Goal: Task Accomplishment & Management: Complete application form

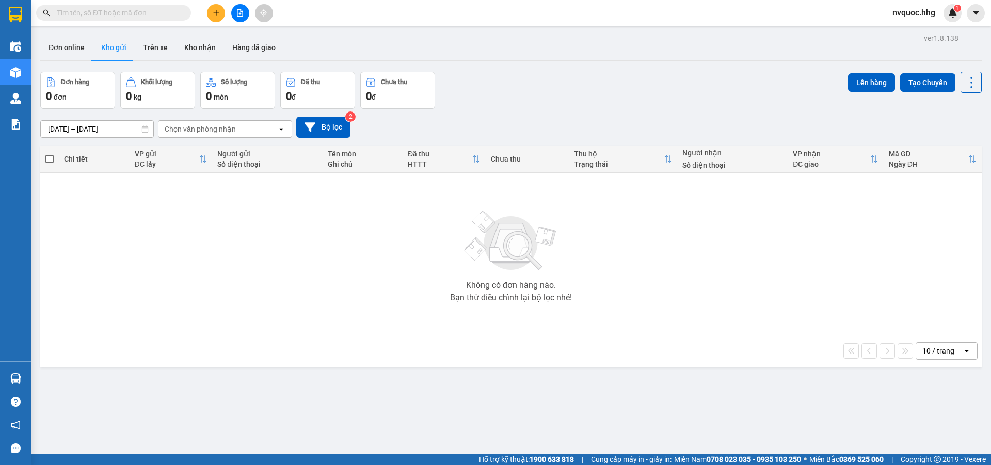
click at [108, 16] on input "text" at bounding box center [118, 12] width 122 height 11
click at [106, 11] on input "text" at bounding box center [118, 12] width 122 height 11
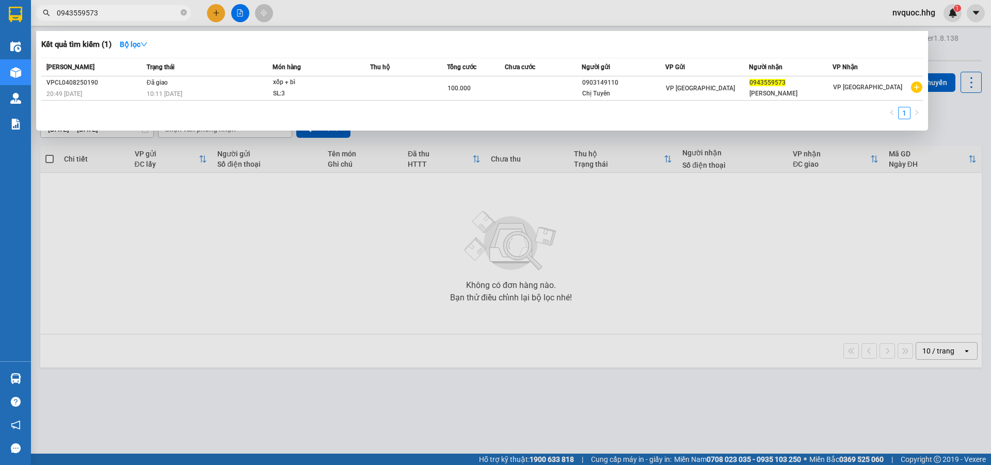
drag, startPoint x: 106, startPoint y: 13, endPoint x: 23, endPoint y: 19, distance: 83.3
click at [23, 19] on section "Kết quả tìm kiếm ( 1 ) Bộ lọc Mã ĐH Trạng thái Món hàng Thu hộ Tổng cước Chưa c…" at bounding box center [495, 232] width 991 height 465
type input "0943559573"
click at [214, 12] on div at bounding box center [495, 232] width 991 height 465
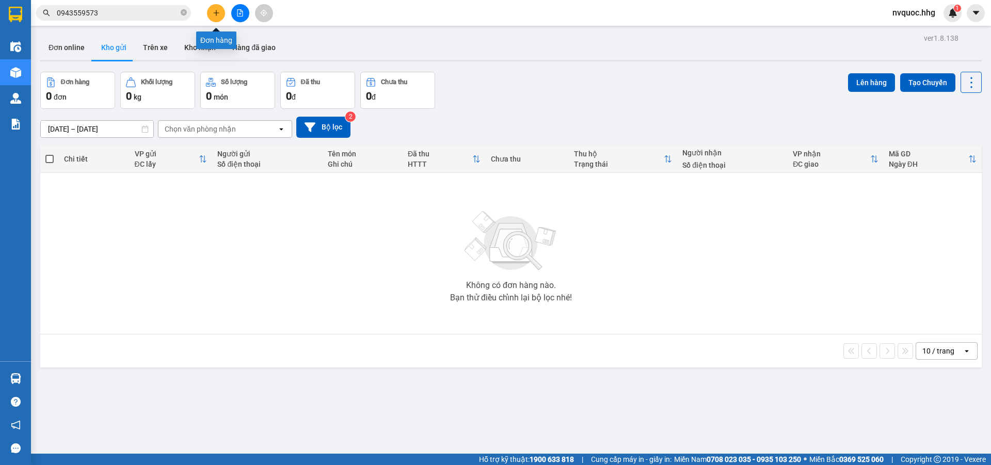
click at [214, 12] on icon "plus" at bounding box center [216, 12] width 7 height 7
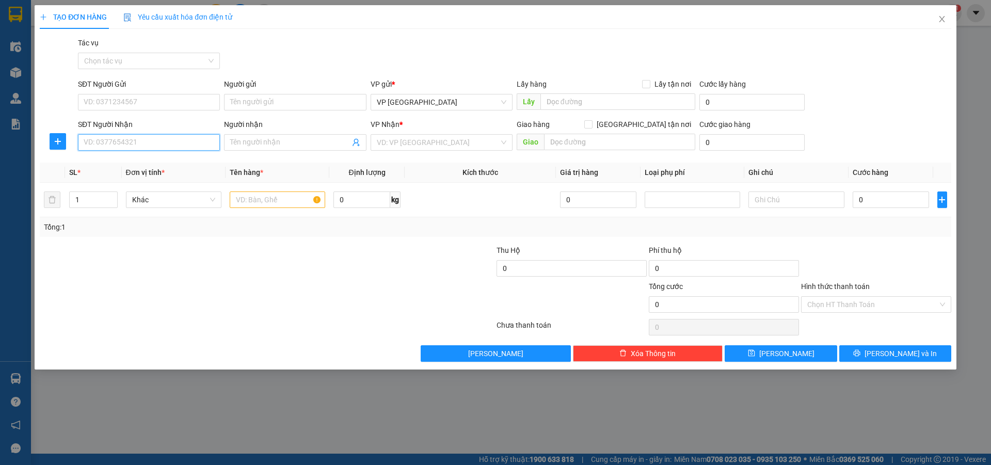
click at [147, 144] on input "SĐT Người Nhận" at bounding box center [149, 142] width 142 height 17
paste input "0943559573"
type input "0943559573"
click at [154, 146] on input "0943559573" at bounding box center [149, 142] width 142 height 17
click at [168, 165] on div "0943559573 - [GEOGRAPHIC_DATA]" at bounding box center [149, 162] width 130 height 11
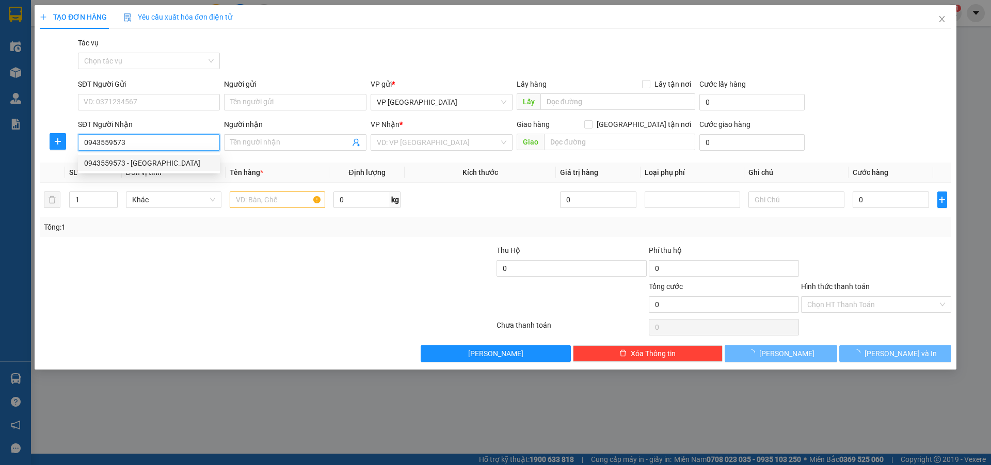
type input "[PERSON_NAME]"
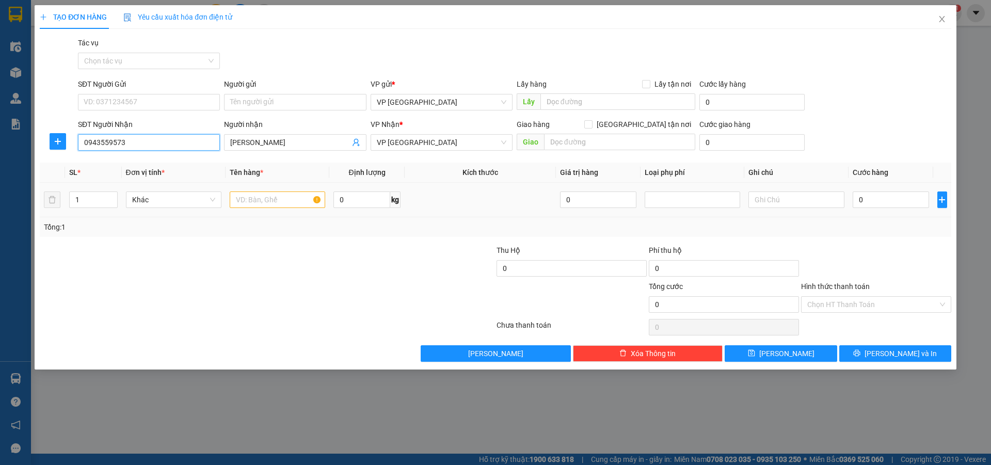
type input "0943559573"
click at [268, 203] on input "text" at bounding box center [278, 200] width 96 height 17
type input "xốp"
click at [875, 203] on input "0" at bounding box center [891, 200] width 77 height 17
type input "5"
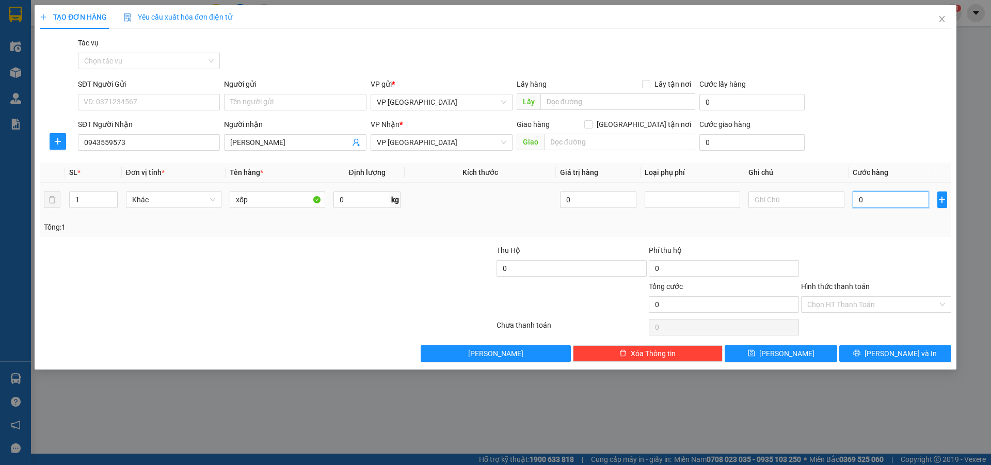
type input "5"
type input "50"
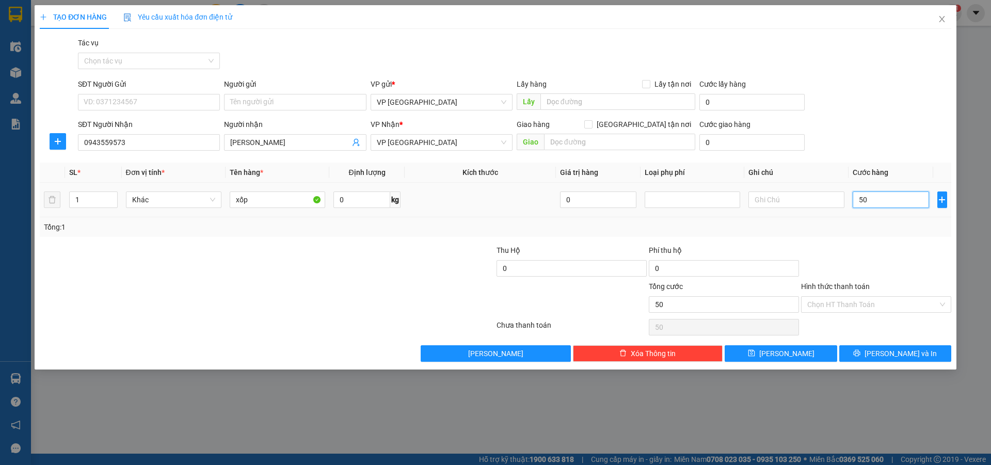
type input "500"
type input "5.000"
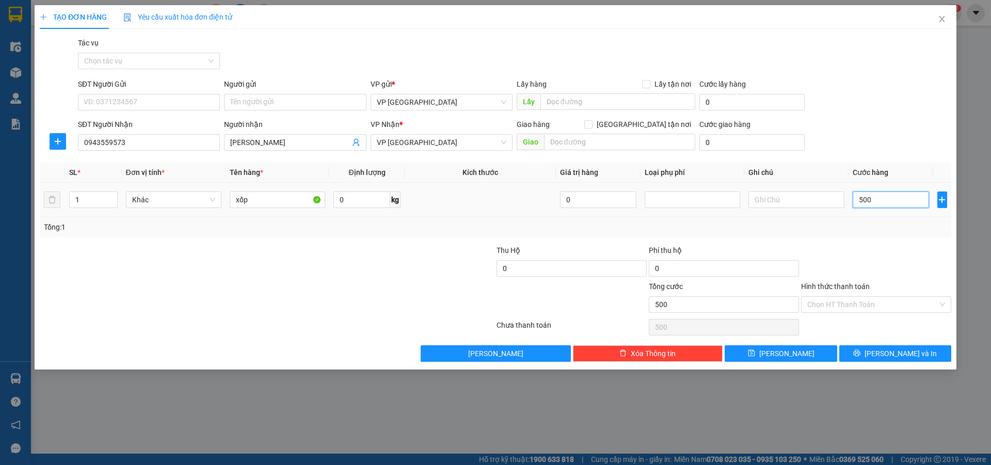
type input "5.000"
type input "50.000"
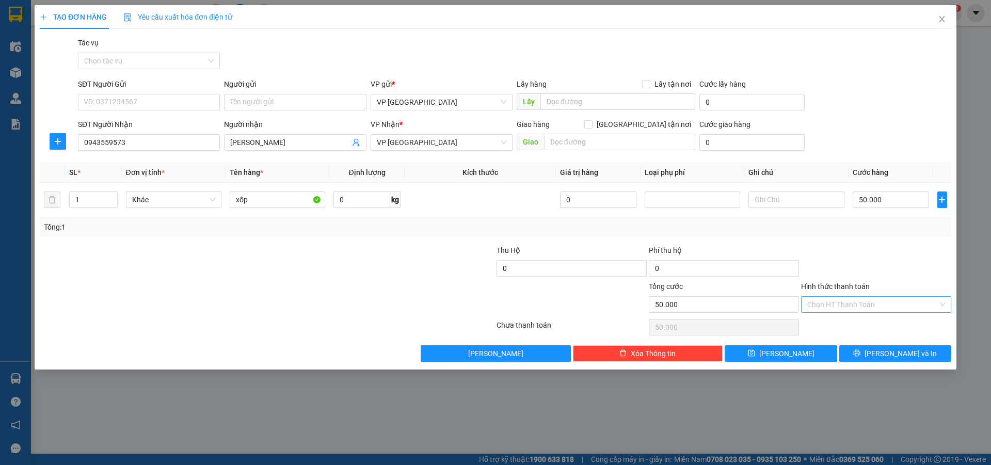
click at [883, 306] on input "Hình thức thanh toán" at bounding box center [873, 304] width 131 height 15
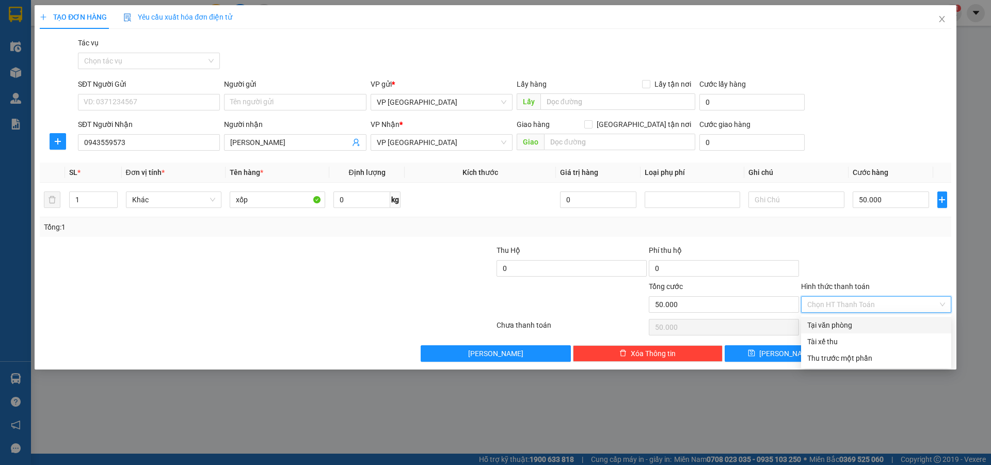
click at [853, 327] on div "Tại văn phòng" at bounding box center [877, 325] width 138 height 11
type input "0"
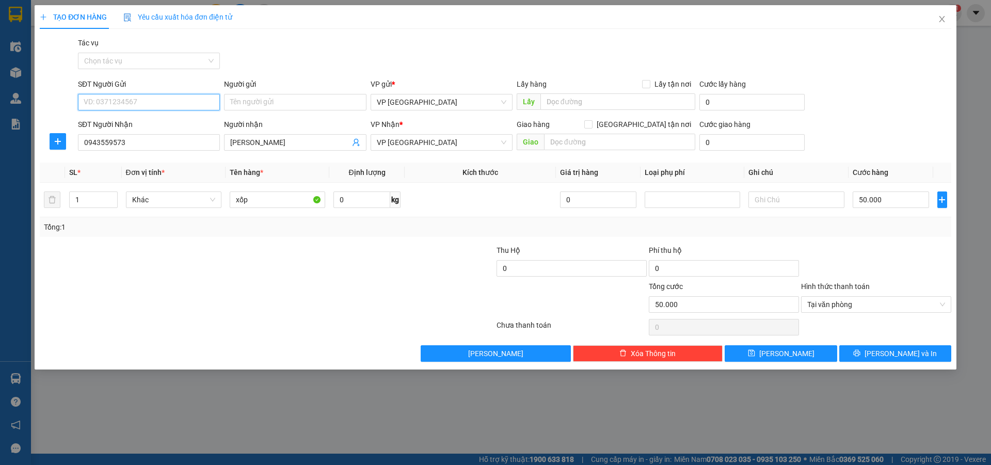
click at [186, 101] on input "SĐT Người Gửi" at bounding box center [149, 102] width 142 height 17
click at [173, 124] on div "0903149110 - Chị Tuyên" at bounding box center [149, 122] width 130 height 11
type input "0903149110"
type input "Chị Tuyên"
click at [167, 104] on input "0903149110" at bounding box center [149, 102] width 142 height 17
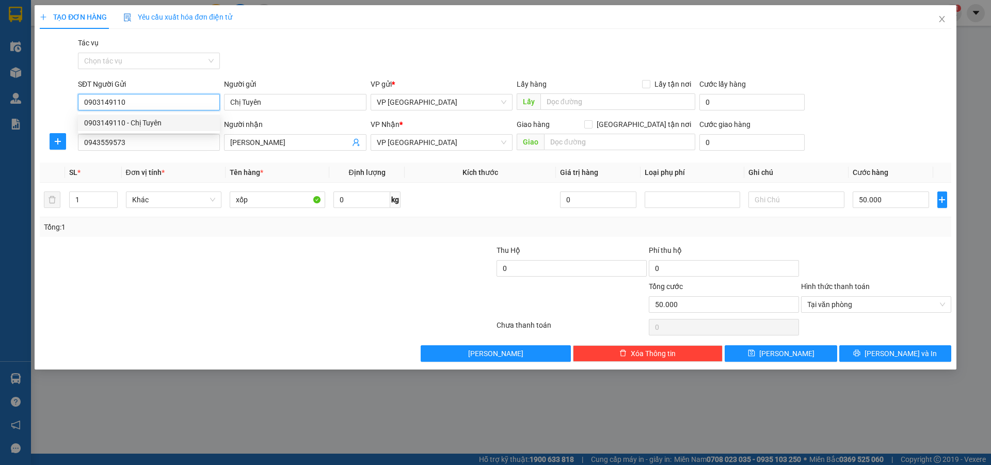
click at [167, 104] on input "0903149110" at bounding box center [149, 102] width 142 height 17
type input "0339438803"
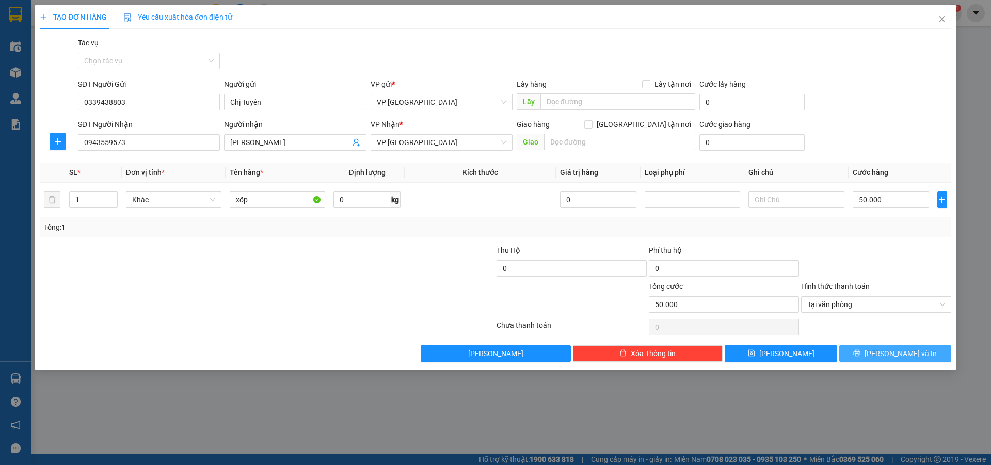
click at [898, 353] on span "[PERSON_NAME] và In" at bounding box center [901, 353] width 72 height 11
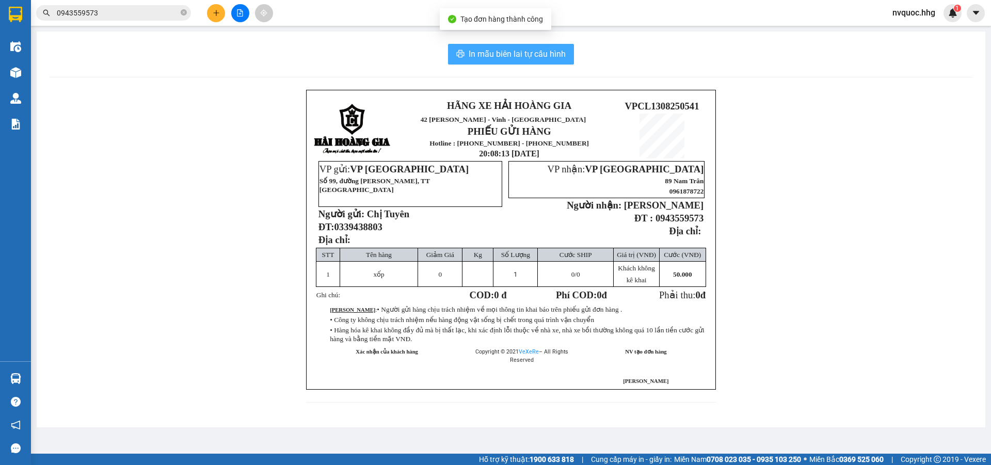
click at [517, 55] on span "In mẫu biên lai tự cấu hình" at bounding box center [517, 54] width 97 height 13
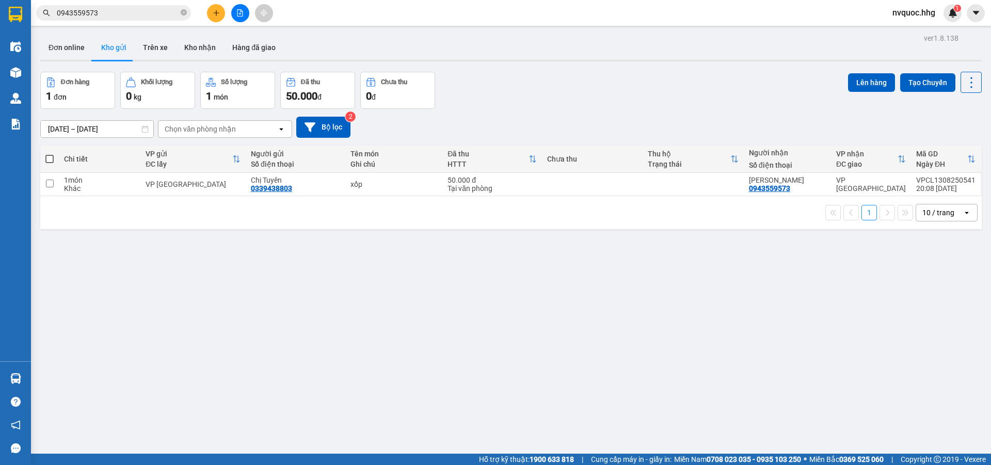
click at [178, 374] on div "ver 1.8.138 Đơn online Kho gửi Trên xe Kho nhận Hàng đã giao Đơn hàng 1 đơn Khố…" at bounding box center [511, 263] width 950 height 465
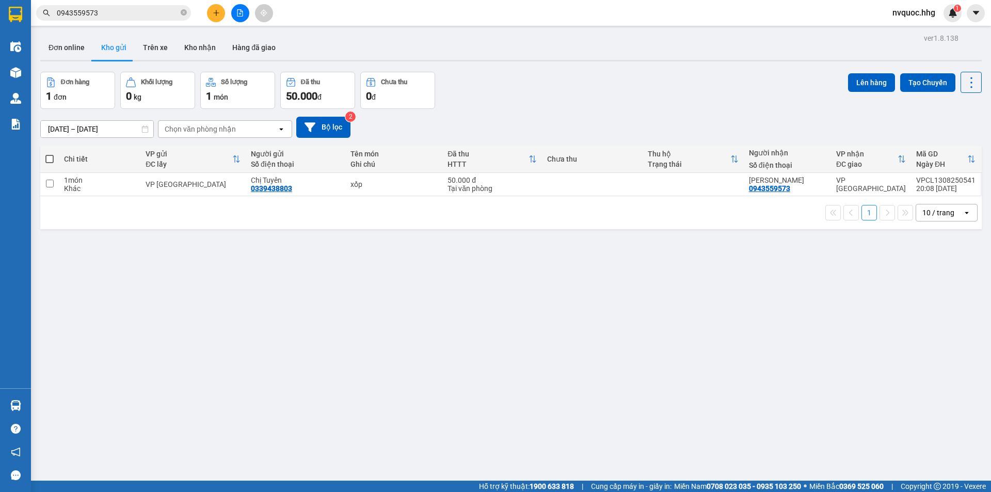
click at [921, 13] on span "nvquoc.hhg" at bounding box center [913, 12] width 59 height 13
click at [914, 34] on span "Đăng xuất" at bounding box center [921, 31] width 43 height 11
